Goal: Information Seeking & Learning: Learn about a topic

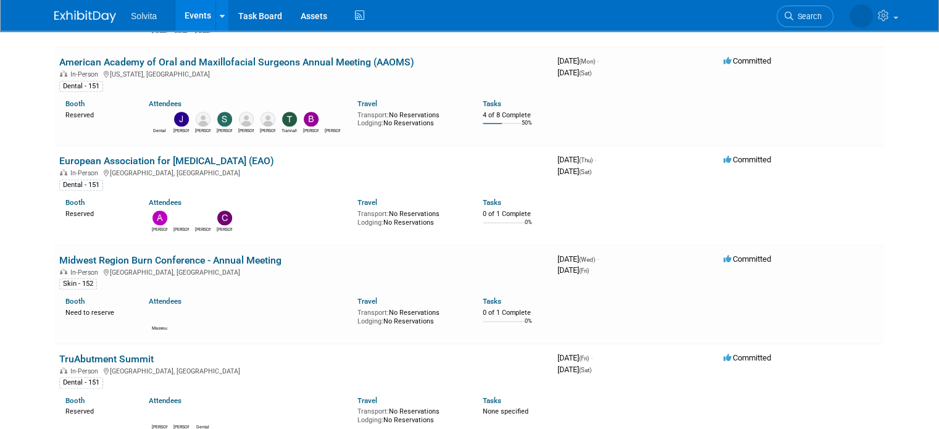
scroll to position [927, 0]
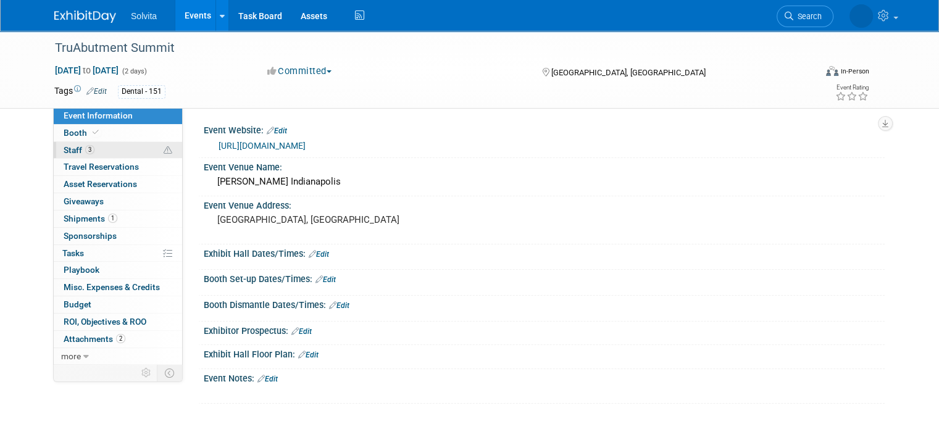
click at [64, 147] on span "Staff 3" at bounding box center [79, 150] width 31 height 10
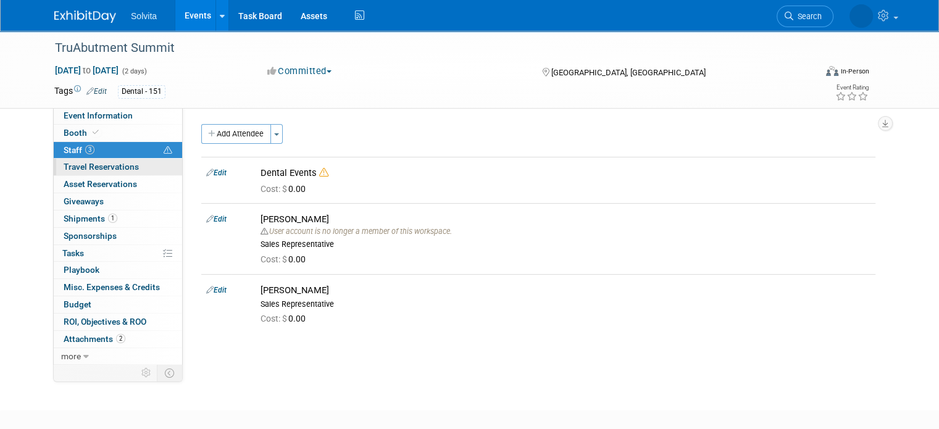
click at [64, 166] on span "Travel Reservations 0" at bounding box center [101, 167] width 75 height 10
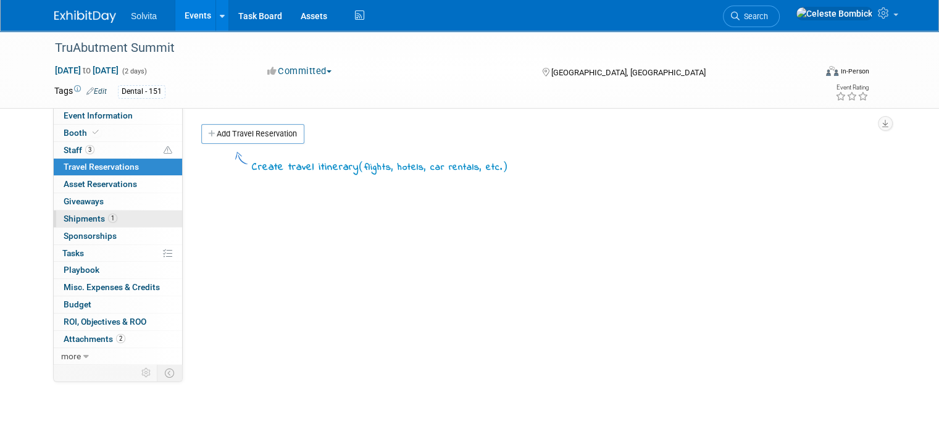
click at [74, 220] on span "Shipments 1" at bounding box center [91, 219] width 54 height 10
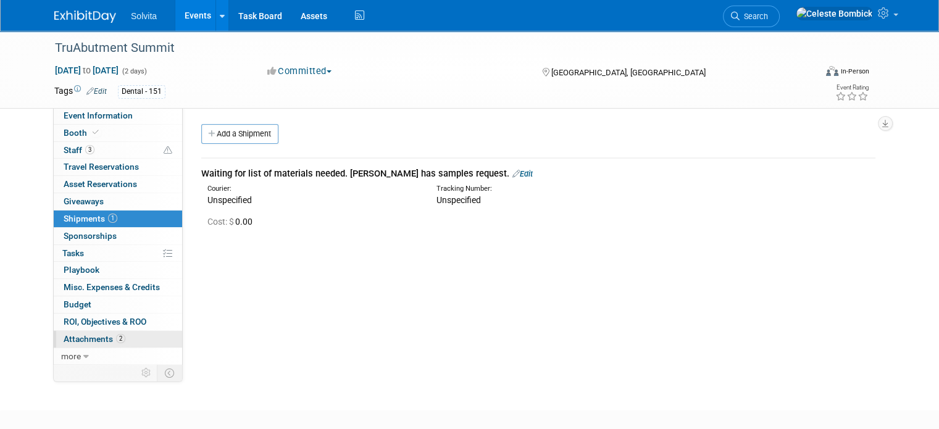
click at [77, 343] on span "Attachments 2" at bounding box center [95, 339] width 62 height 10
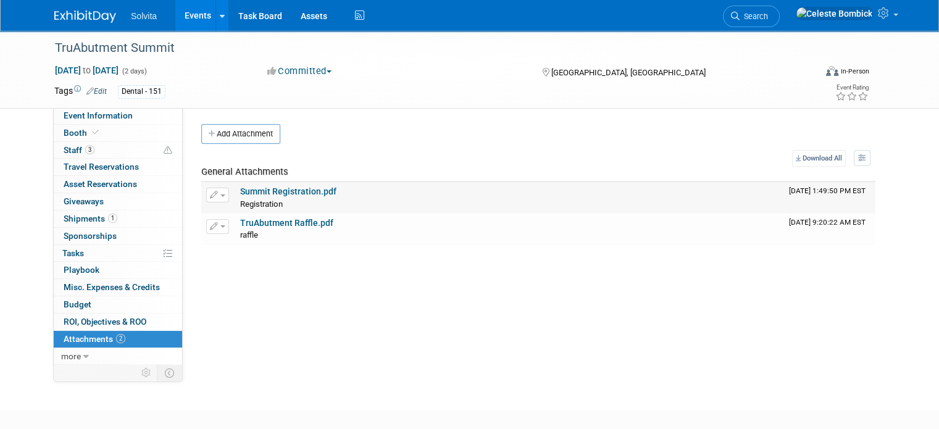
click at [241, 196] on div "Summit Registration.pdf" at bounding box center [509, 191] width 539 height 11
click at [240, 190] on link "Summit Registration.pdf" at bounding box center [288, 191] width 96 height 10
click at [86, 120] on span "Event Information" at bounding box center [98, 116] width 69 height 10
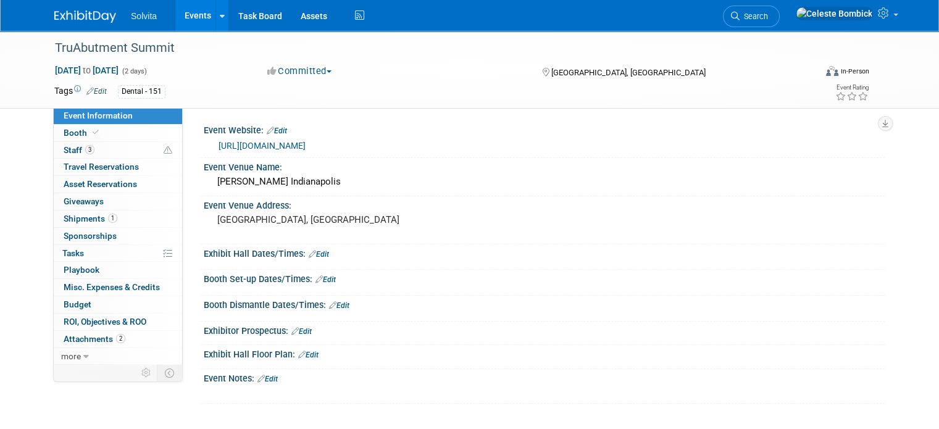
click at [272, 146] on link "https://web.cvent.com/event/5c8bc5bc-4224-4d76-b179-e493ca00935a/summary" at bounding box center [262, 146] width 87 height 10
